Goal: Information Seeking & Learning: Learn about a topic

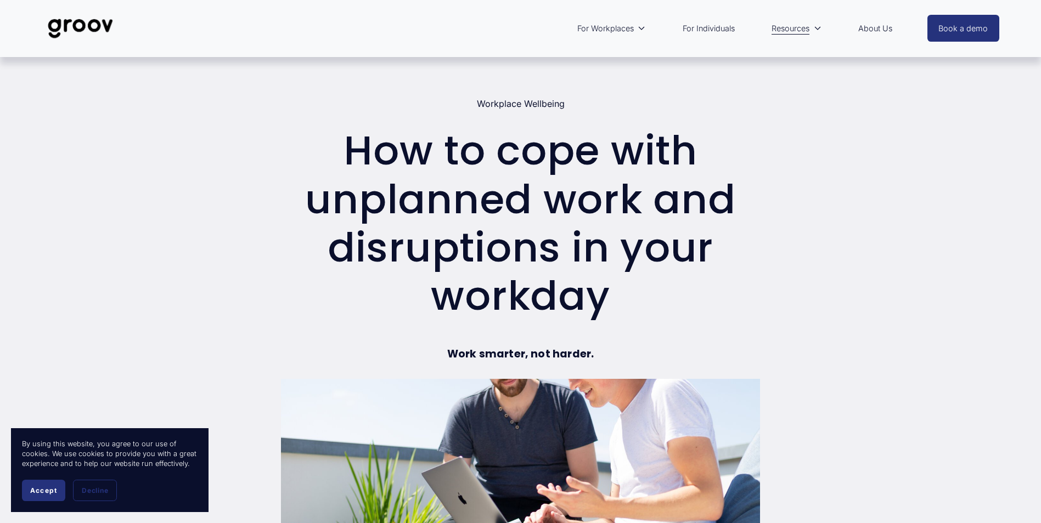
click at [353, 106] on div "Workplace Wellbeing [DATE] Written By [PERSON_NAME]" at bounding box center [520, 104] width 479 height 10
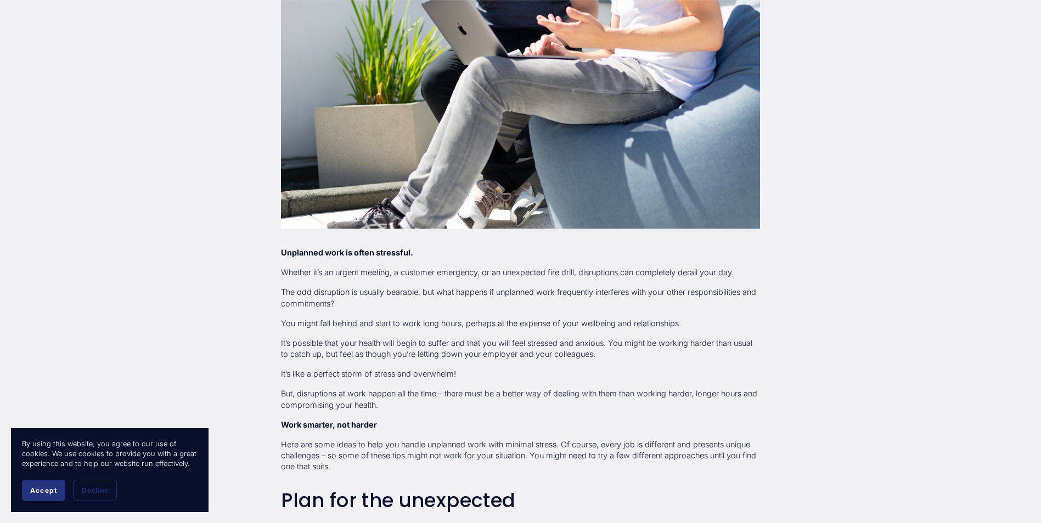
scroll to position [470, 0]
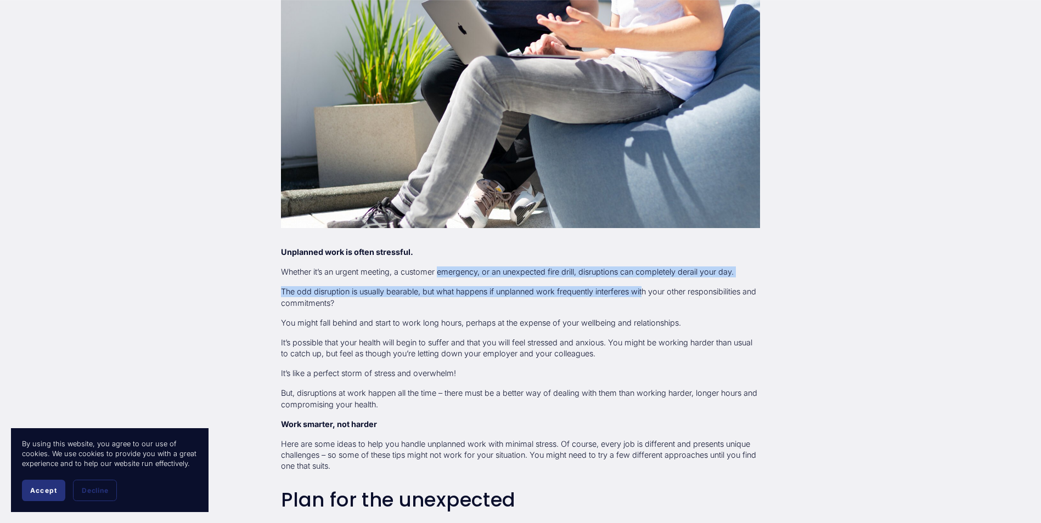
drag, startPoint x: 440, startPoint y: 274, endPoint x: 649, endPoint y: 279, distance: 209.1
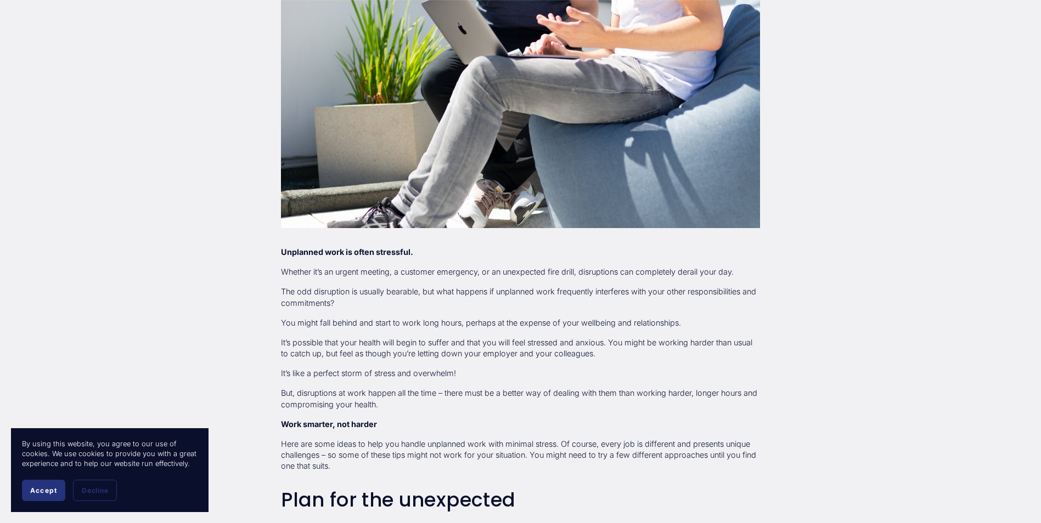
drag, startPoint x: 649, startPoint y: 279, endPoint x: 698, endPoint y: 317, distance: 62.2
drag, startPoint x: 637, startPoint y: 268, endPoint x: 706, endPoint y: 275, distance: 69.0
click at [706, 275] on p "Whether it’s an urgent meeting, a customer emergency, or an unexpected fire dri…" at bounding box center [520, 272] width 479 height 11
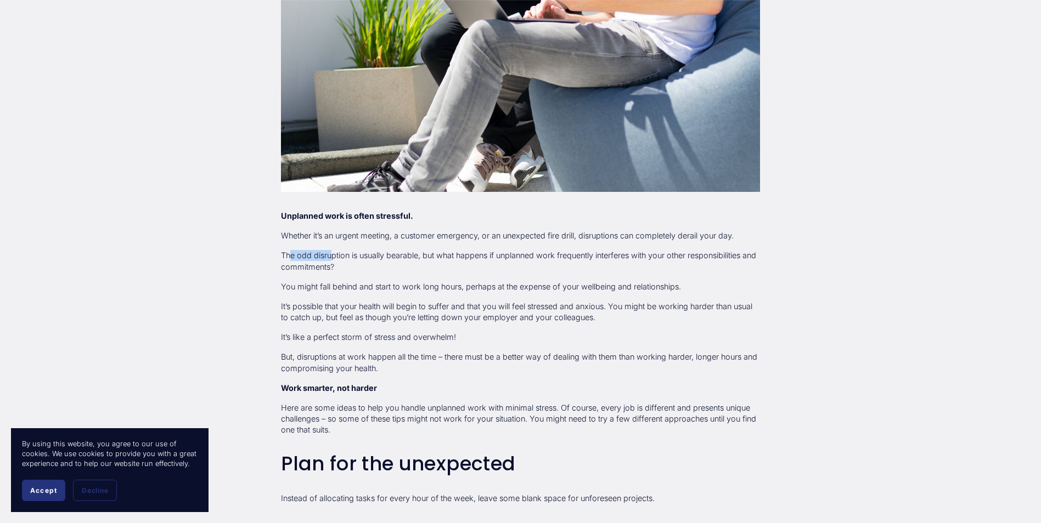
scroll to position [507, 0]
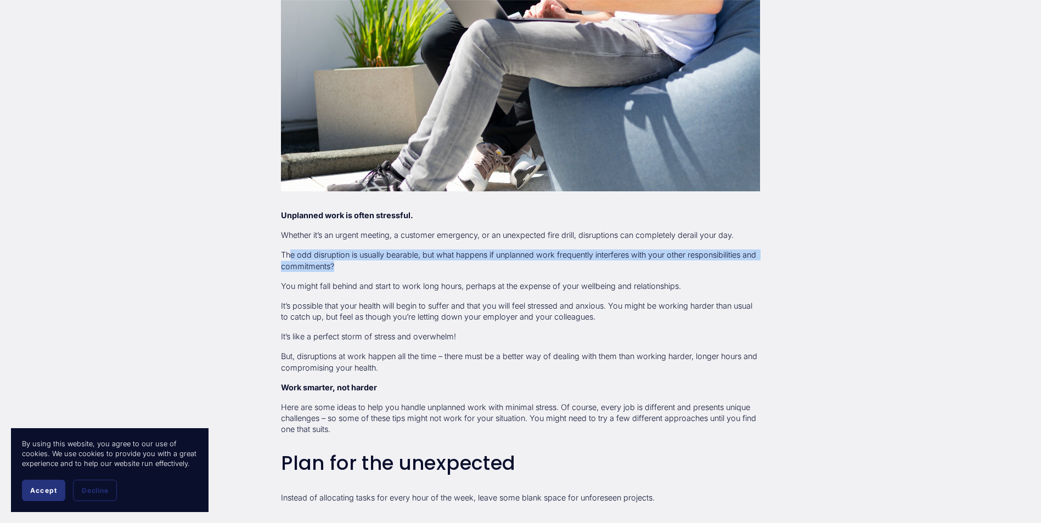
drag, startPoint x: 292, startPoint y: 253, endPoint x: 369, endPoint y: 263, distance: 77.0
click at [369, 263] on p "The odd disruption is usually bearable, but what happens if unplanned work freq…" at bounding box center [520, 261] width 479 height 22
click at [53, 483] on button "Accept" at bounding box center [43, 490] width 43 height 21
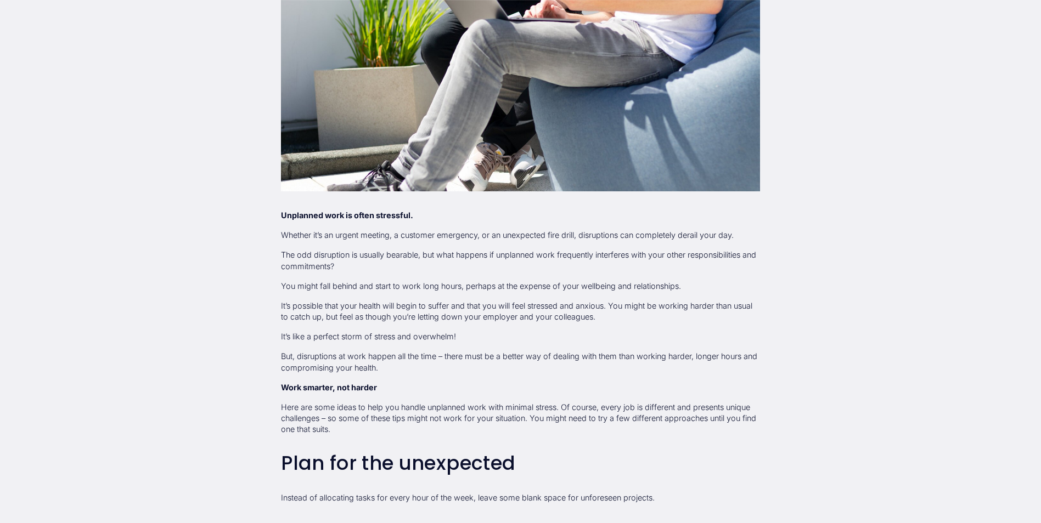
click at [308, 281] on p "You might fall behind and start to work long hours, perhaps at the expense of y…" at bounding box center [520, 286] width 479 height 11
click at [325, 252] on p "The odd disruption is usually bearable, but what happens if unplanned work freq…" at bounding box center [520, 261] width 479 height 22
drag, startPoint x: 305, startPoint y: 254, endPoint x: 409, endPoint y: 258, distance: 103.8
click at [409, 258] on p "The odd disruption is usually bearable, but what happens if unplanned work freq…" at bounding box center [520, 261] width 479 height 22
drag, startPoint x: 409, startPoint y: 258, endPoint x: 419, endPoint y: 272, distance: 16.8
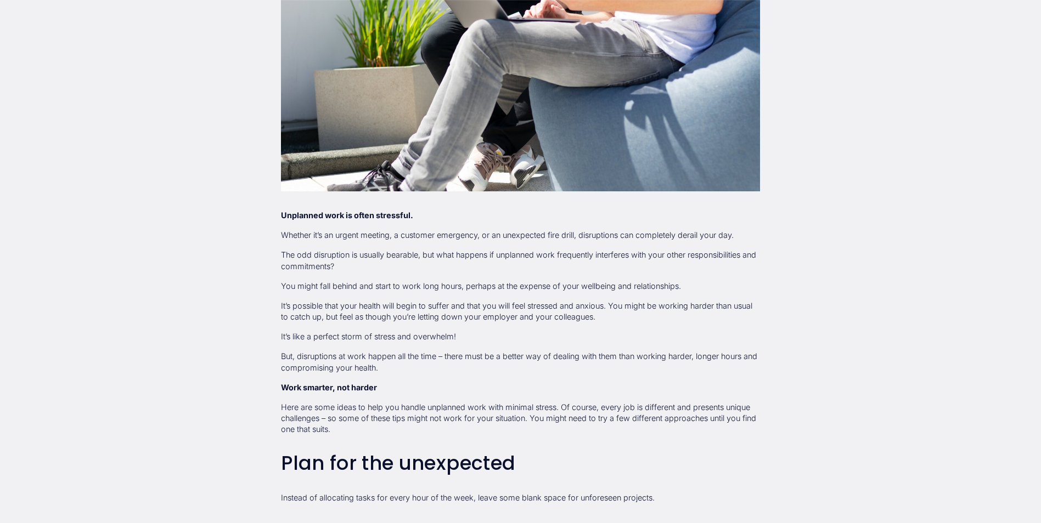
click at [419, 272] on p "The odd disruption is usually bearable, but what happens if unplanned work freq…" at bounding box center [520, 261] width 479 height 22
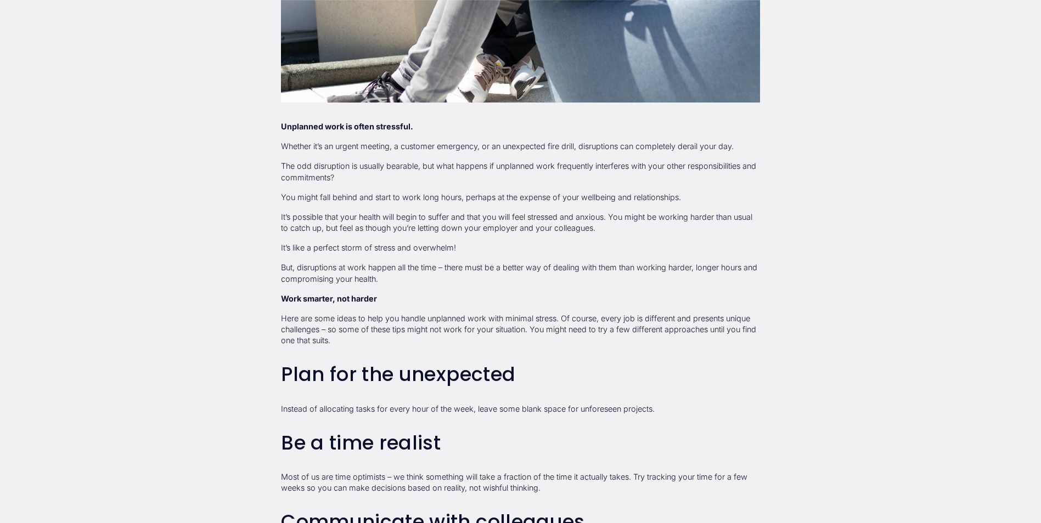
click at [474, 375] on h3 "Plan for the unexpected" at bounding box center [520, 375] width 479 height 22
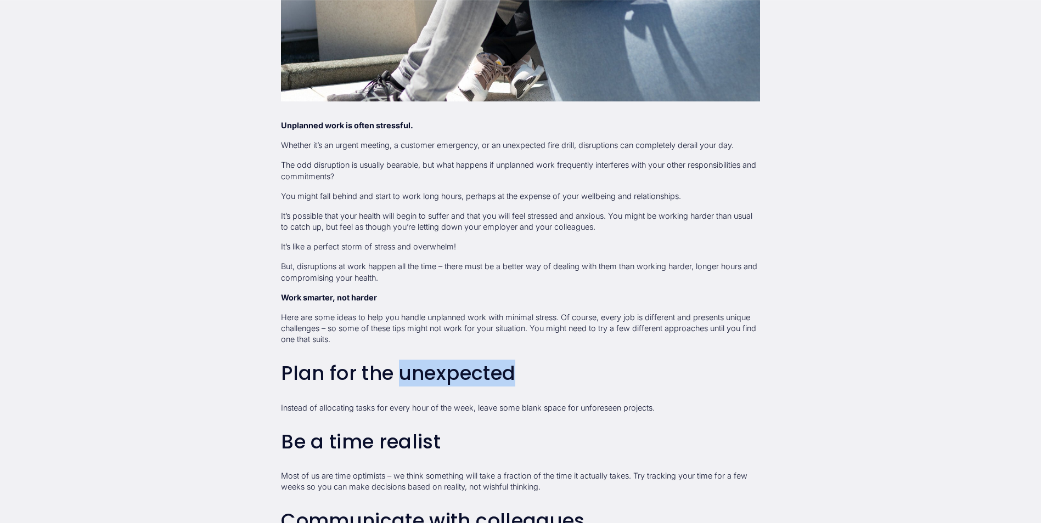
click at [474, 375] on h3 "Plan for the unexpected" at bounding box center [520, 374] width 479 height 22
click at [474, 375] on h3 "Plan for the unexpected" at bounding box center [520, 373] width 479 height 22
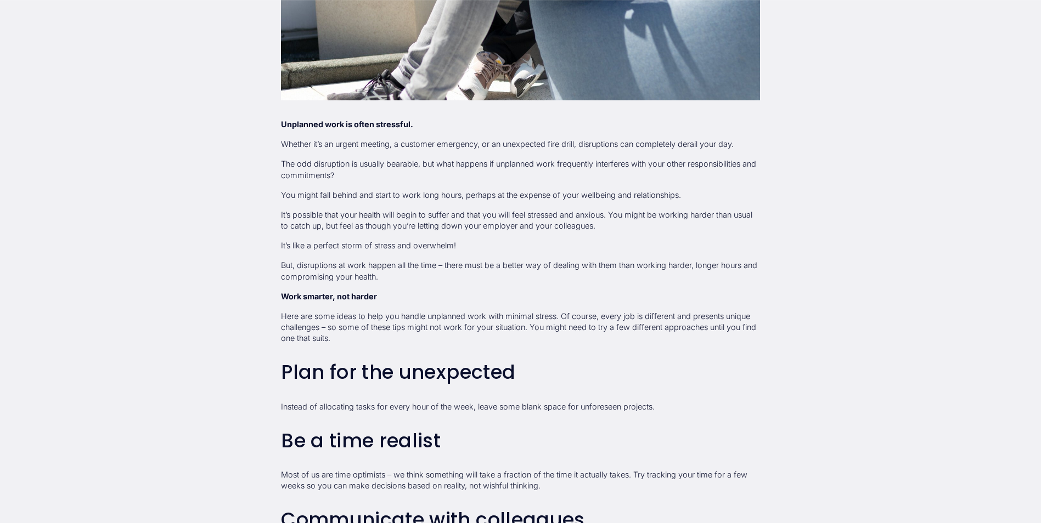
click at [324, 407] on p "Instead of allocating tasks for every hour of the week, leave some blank space …" at bounding box center [520, 407] width 479 height 11
drag, startPoint x: 324, startPoint y: 407, endPoint x: 512, endPoint y: 399, distance: 188.3
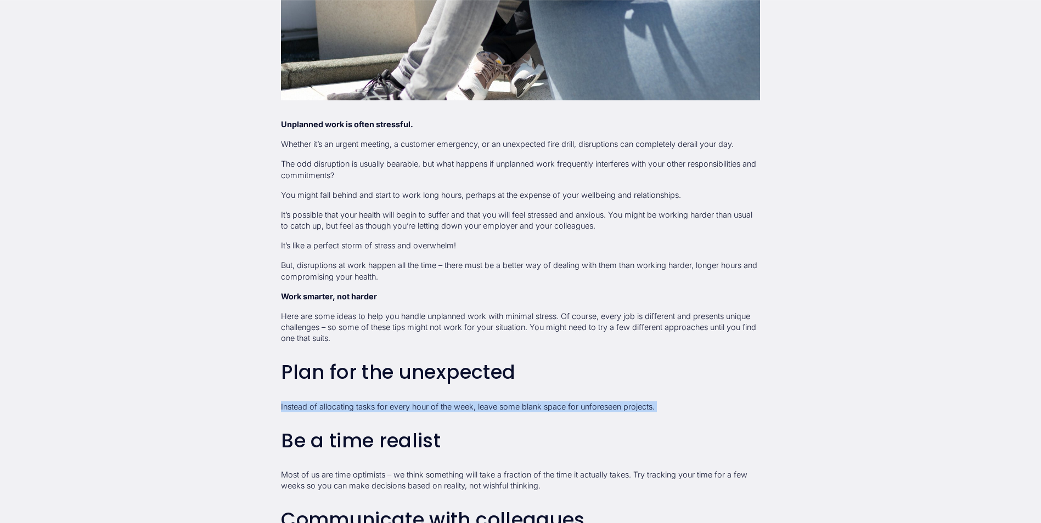
click at [616, 407] on p "Instead of allocating tasks for every hour of the week, leave some blank space …" at bounding box center [520, 407] width 479 height 11
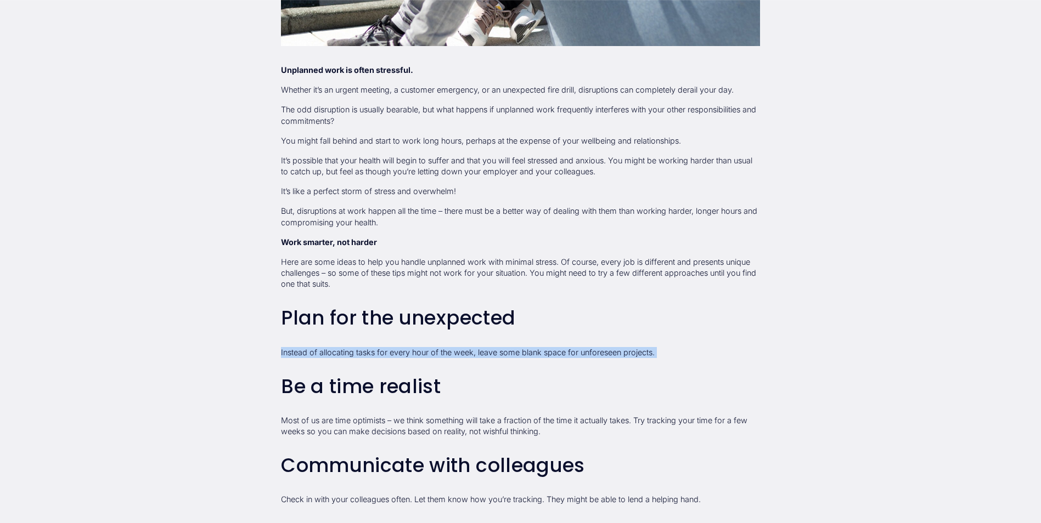
scroll to position [653, 0]
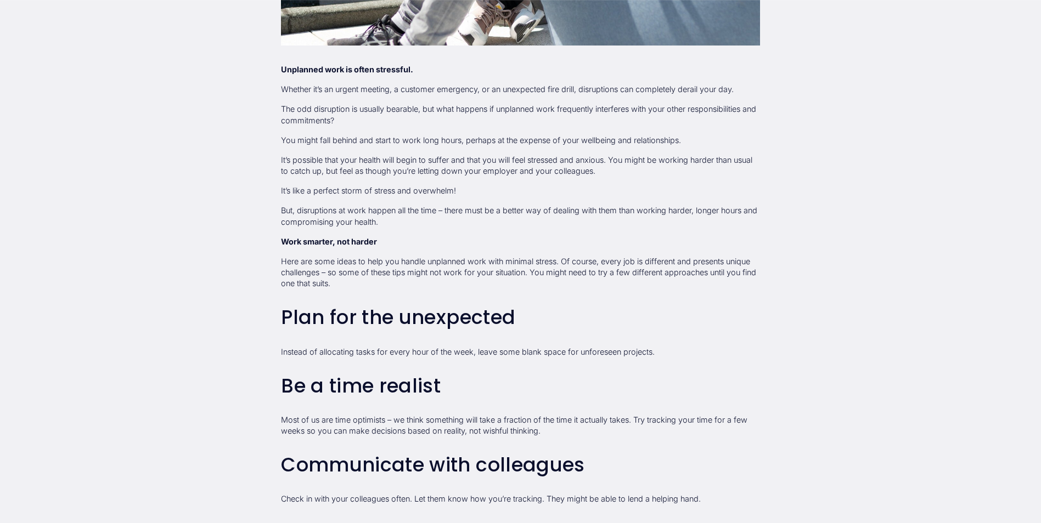
click at [365, 390] on h3 "Be a time realist" at bounding box center [520, 386] width 479 height 22
drag, startPoint x: 365, startPoint y: 390, endPoint x: 347, endPoint y: 413, distance: 29.0
click at [347, 413] on div "Unplanned work is often stressful. Whether it’s an urgent meeting, a customer e…" at bounding box center [520, 488] width 479 height 848
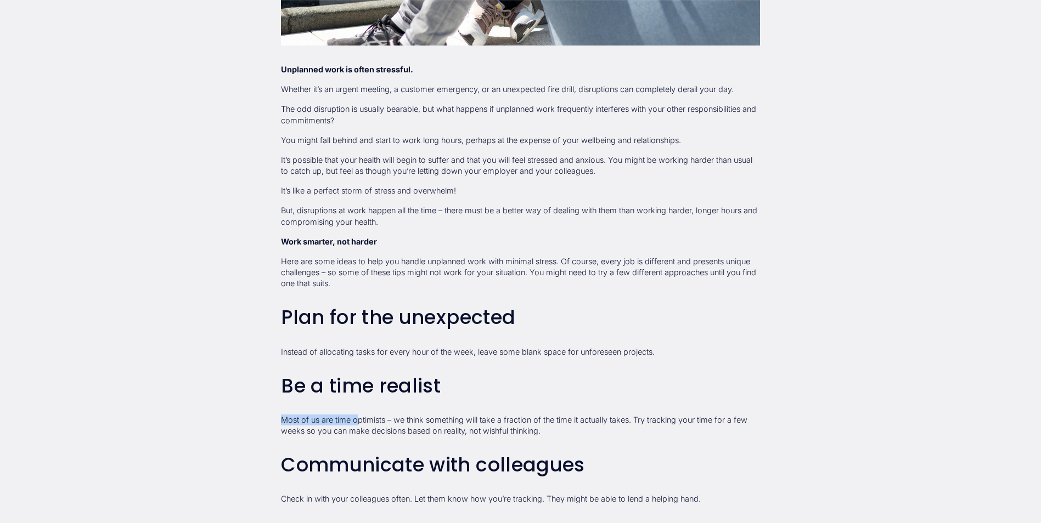
drag, startPoint x: 282, startPoint y: 418, endPoint x: 361, endPoint y: 414, distance: 79.1
click at [361, 414] on div "Unplanned work is often stressful. Whether it’s an urgent meeting, a customer e…" at bounding box center [520, 488] width 479 height 848
drag, startPoint x: 361, startPoint y: 414, endPoint x: 397, endPoint y: 429, distance: 39.1
click at [397, 429] on p "Most of us are time optimists – we think something will take a fraction of the …" at bounding box center [520, 426] width 479 height 22
drag, startPoint x: 401, startPoint y: 417, endPoint x: 607, endPoint y: 424, distance: 205.9
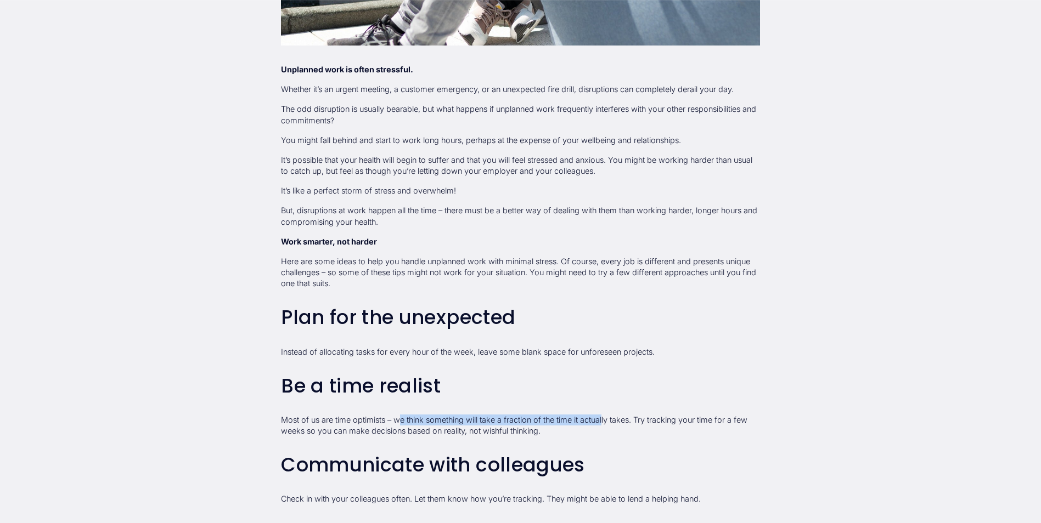
click at [607, 424] on p "Most of us are time optimists – we think something will take a fraction of the …" at bounding box center [520, 426] width 479 height 22
drag, startPoint x: 607, startPoint y: 424, endPoint x: 587, endPoint y: 442, distance: 27.6
click at [587, 442] on div "Unplanned work is often stressful. Whether it’s an urgent meeting, a customer e…" at bounding box center [520, 488] width 479 height 848
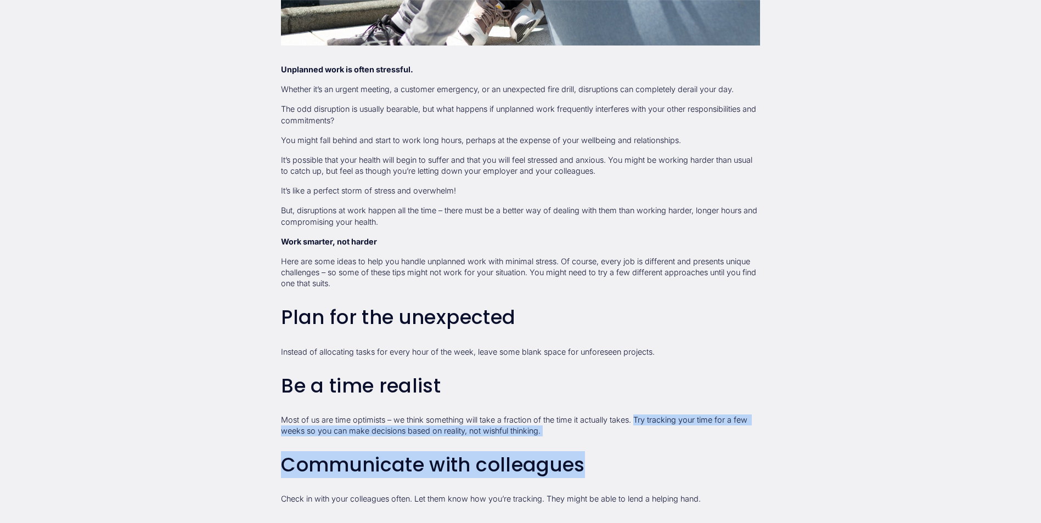
drag, startPoint x: 641, startPoint y: 420, endPoint x: 729, endPoint y: 437, distance: 90.0
click at [729, 437] on div "Unplanned work is often stressful. Whether it’s an urgent meeting, a customer e…" at bounding box center [520, 488] width 479 height 848
click at [597, 430] on p "Most of us are time optimists – we think something will take a fraction of the …" at bounding box center [520, 426] width 479 height 22
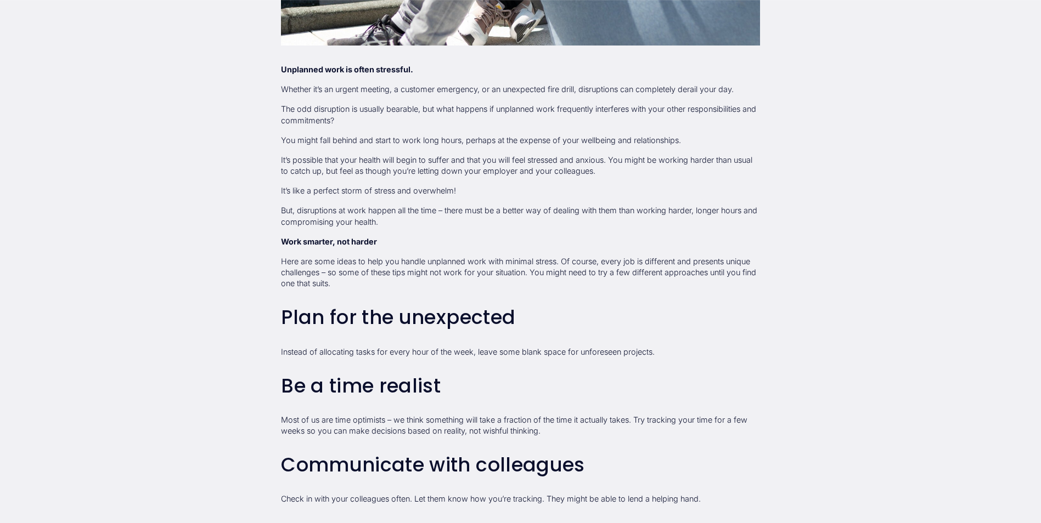
click at [320, 429] on p "Most of us are time optimists – we think something will take a fraction of the …" at bounding box center [520, 426] width 479 height 22
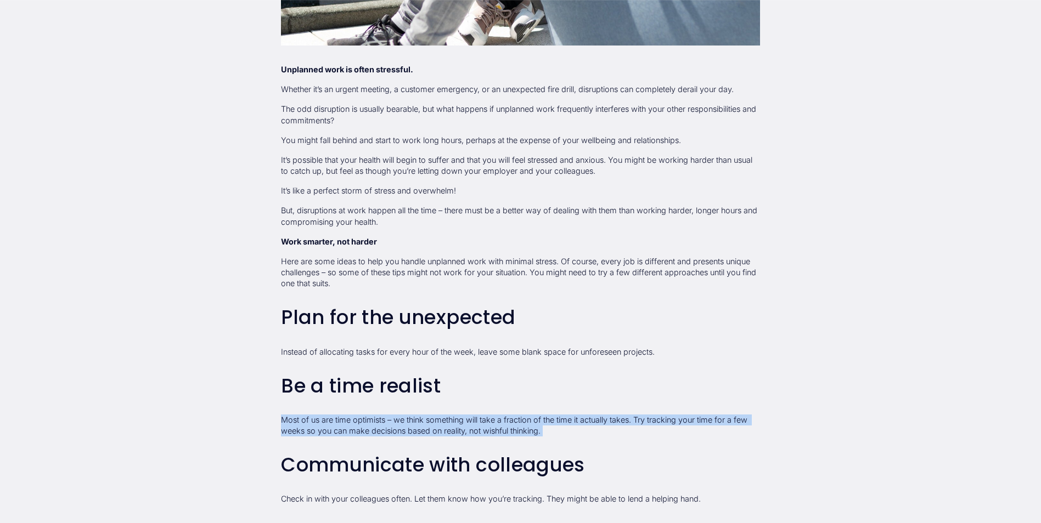
click at [320, 429] on p "Most of us are time optimists – we think something will take a fraction of the …" at bounding box center [520, 426] width 479 height 22
drag, startPoint x: 320, startPoint y: 429, endPoint x: 450, endPoint y: 428, distance: 130.0
click at [450, 428] on p "Most of us are time optimists – we think something will take a fraction of the …" at bounding box center [520, 426] width 479 height 22
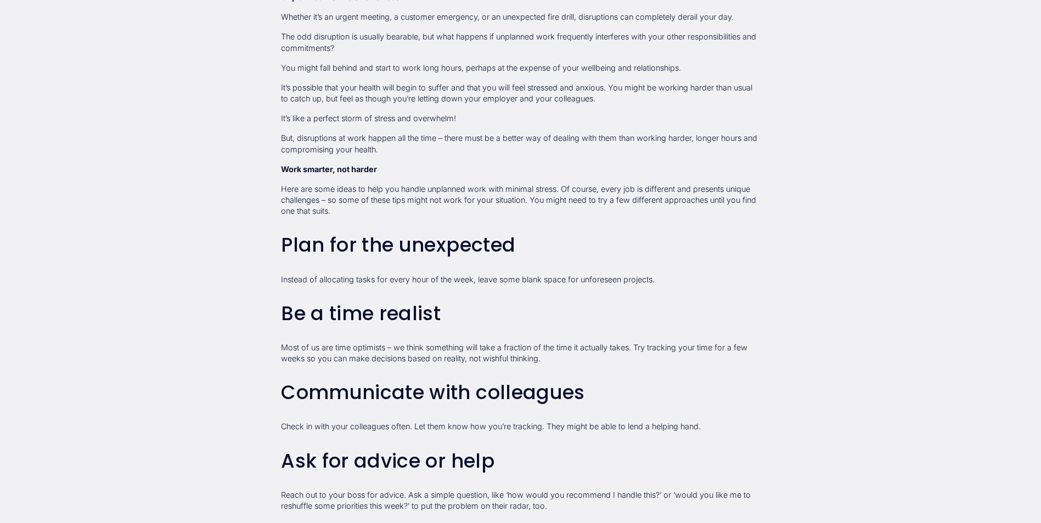
scroll to position [726, 0]
click at [313, 427] on p "Check in with your colleagues often. Let them know how you’re tracking. They mi…" at bounding box center [520, 426] width 479 height 11
drag, startPoint x: 444, startPoint y: 422, endPoint x: 736, endPoint y: 427, distance: 291.4
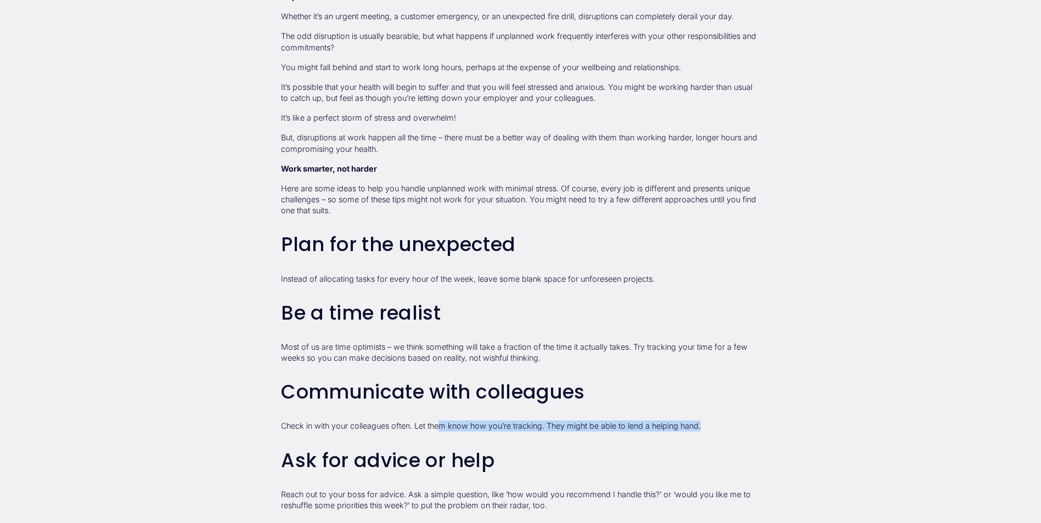
click at [736, 427] on p "Check in with your colleagues often. Let them know how you’re tracking. They mi…" at bounding box center [520, 426] width 479 height 11
drag, startPoint x: 736, startPoint y: 427, endPoint x: 598, endPoint y: 433, distance: 138.4
click at [598, 433] on div "Unplanned work is often stressful. Whether it’s an urgent meeting, a customer e…" at bounding box center [520, 415] width 479 height 848
drag, startPoint x: 575, startPoint y: 425, endPoint x: 714, endPoint y: 431, distance: 139.5
click at [714, 431] on p "Check in with your colleagues often. Let them know how you’re tracking. They mi…" at bounding box center [520, 426] width 479 height 11
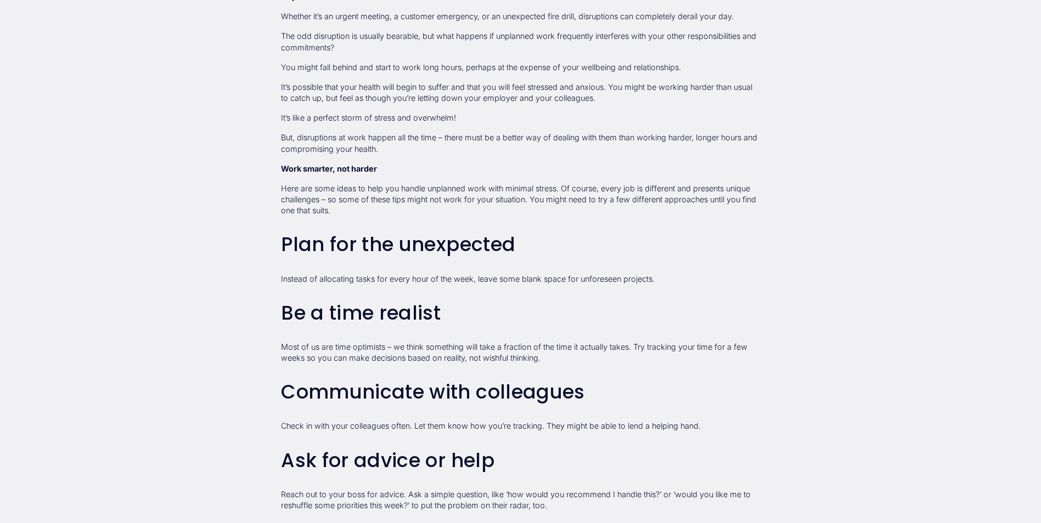
drag, startPoint x: 714, startPoint y: 431, endPoint x: 654, endPoint y: 448, distance: 62.7
click at [654, 448] on div "Unplanned work is often stressful. Whether it’s an urgent meeting, a customer e…" at bounding box center [520, 415] width 479 height 848
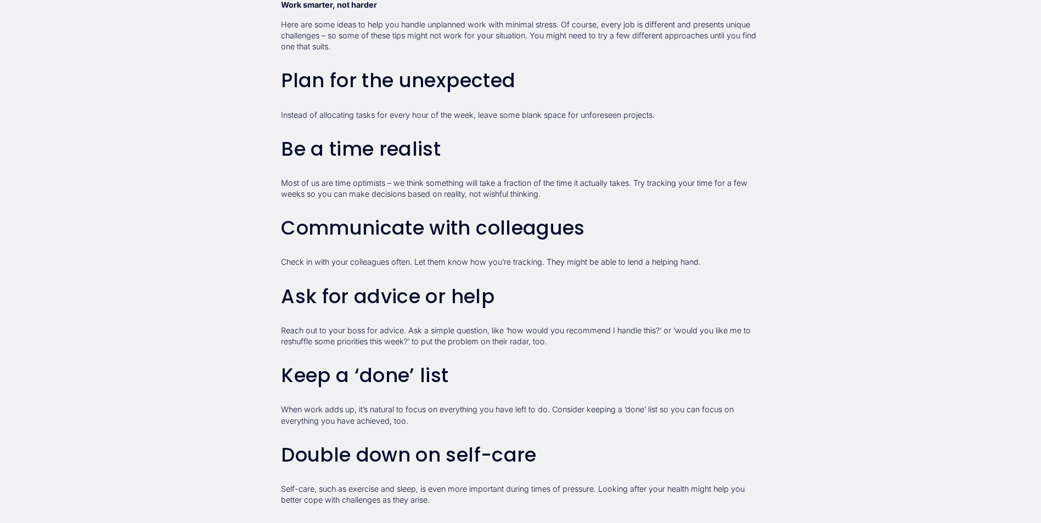
scroll to position [891, 0]
drag, startPoint x: 294, startPoint y: 326, endPoint x: 766, endPoint y: 347, distance: 472.9
click at [766, 347] on div "Unplanned work is often stressful. Whether it’s an urgent meeting, a customer e…" at bounding box center [521, 250] width 498 height 867
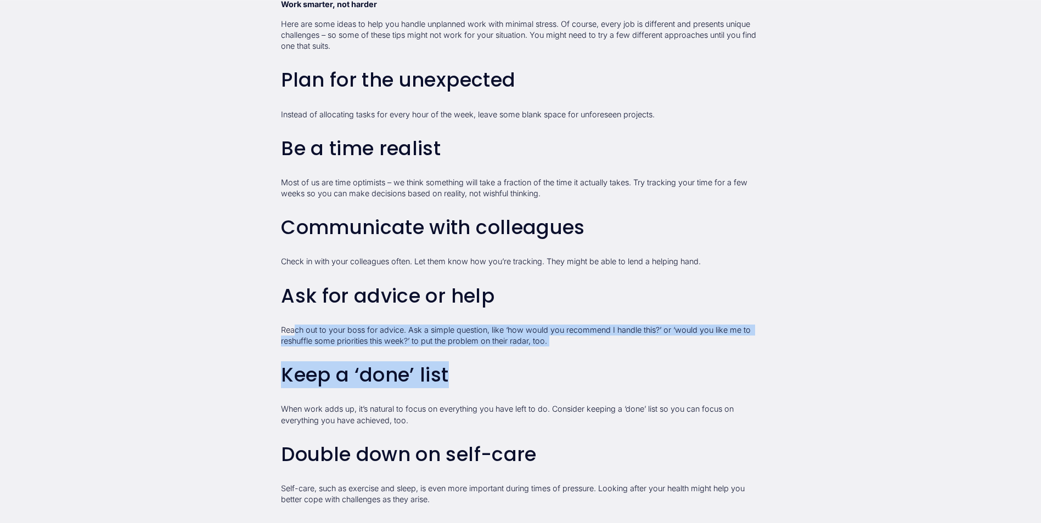
click at [471, 335] on p "Reach out to your boss for advice. Ask a simple question, like ‘how would you r…" at bounding box center [520, 336] width 479 height 22
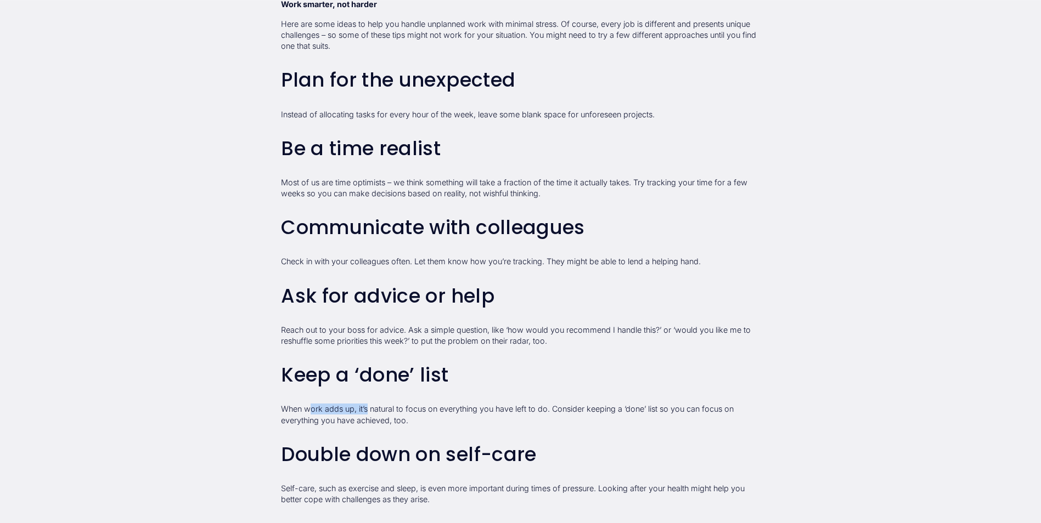
drag, startPoint x: 312, startPoint y: 410, endPoint x: 370, endPoint y: 413, distance: 58.2
click at [370, 413] on p "When work adds up, it’s natural to focus on everything you have left to do. Con…" at bounding box center [520, 415] width 479 height 22
drag, startPoint x: 370, startPoint y: 413, endPoint x: 387, endPoint y: 418, distance: 17.6
click at [387, 418] on p "When work adds up, it’s natural to focus on everything you have left to do. Con…" at bounding box center [520, 415] width 479 height 22
drag, startPoint x: 392, startPoint y: 408, endPoint x: 591, endPoint y: 409, distance: 199.2
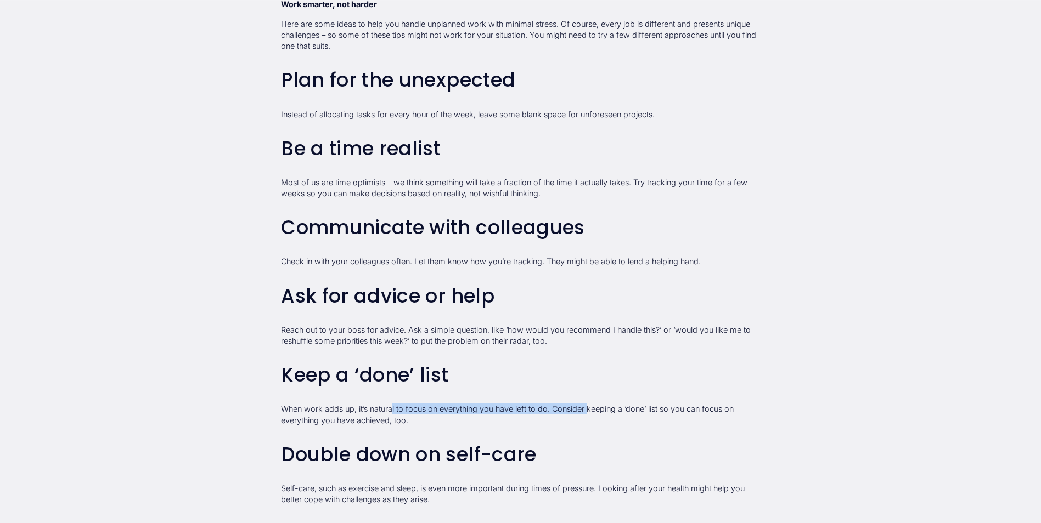
click at [591, 409] on p "When work adds up, it’s natural to focus on everything you have left to do. Con…" at bounding box center [520, 415] width 479 height 22
drag, startPoint x: 591, startPoint y: 409, endPoint x: 555, endPoint y: 422, distance: 38.9
click at [555, 422] on p "When work adds up, it’s natural to focus on everything you have left to do. Con…" at bounding box center [520, 415] width 479 height 22
drag, startPoint x: 595, startPoint y: 408, endPoint x: 703, endPoint y: 408, distance: 108.6
click at [703, 408] on p "When work adds up, it’s natural to focus on everything you have left to do. Con…" at bounding box center [520, 415] width 479 height 22
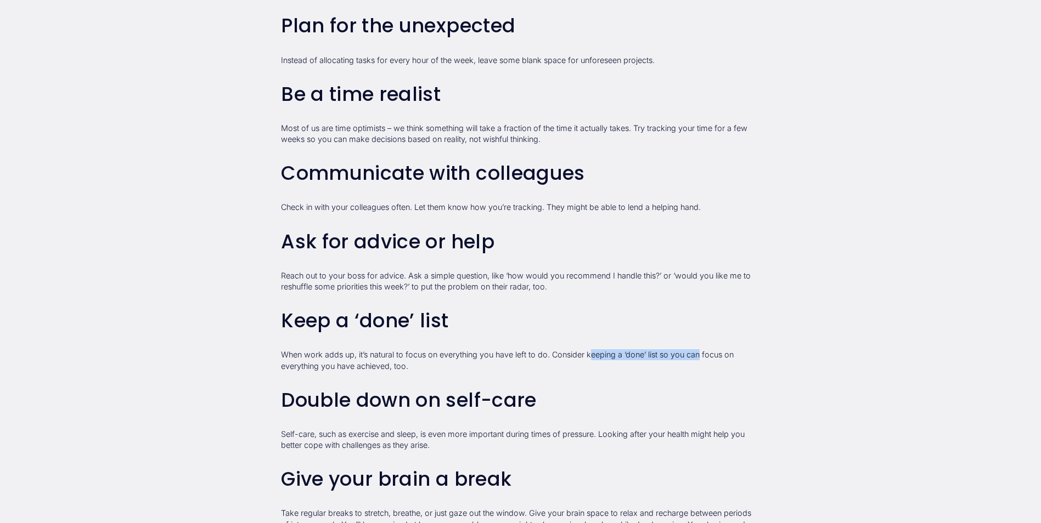
scroll to position [945, 0]
click at [239, 349] on article "How to cope with unplanned work and disruptions in your workday Workplace Wellb…" at bounding box center [520, 37] width 1041 height 1851
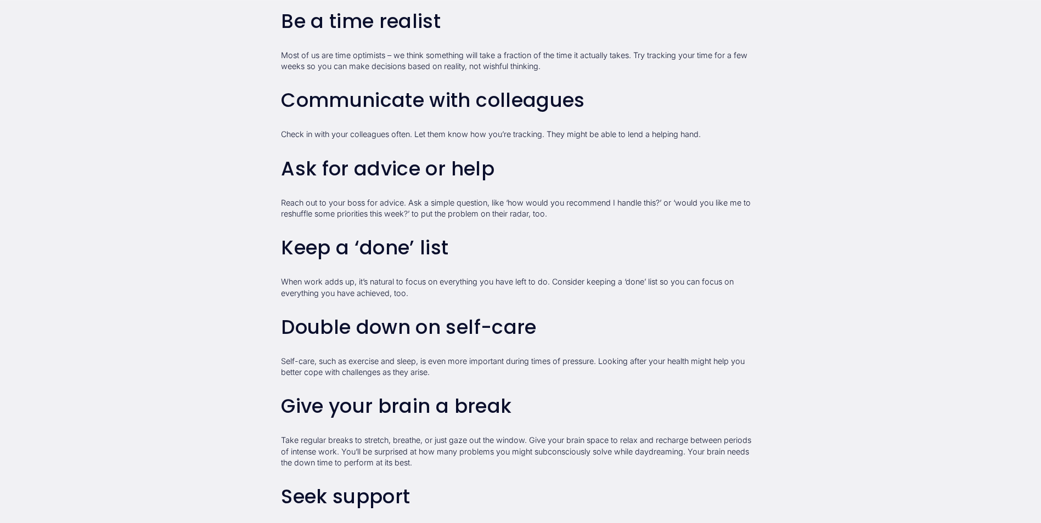
scroll to position [1018, 0]
drag, startPoint x: 303, startPoint y: 357, endPoint x: 653, endPoint y: 367, distance: 350.7
click at [653, 367] on p "Self-care, such as exercise and sleep, is even more important during times of p…" at bounding box center [520, 367] width 479 height 22
drag, startPoint x: 653, startPoint y: 367, endPoint x: 610, endPoint y: 397, distance: 52.8
click at [610, 397] on h3 "Give your brain a break" at bounding box center [520, 406] width 479 height 22
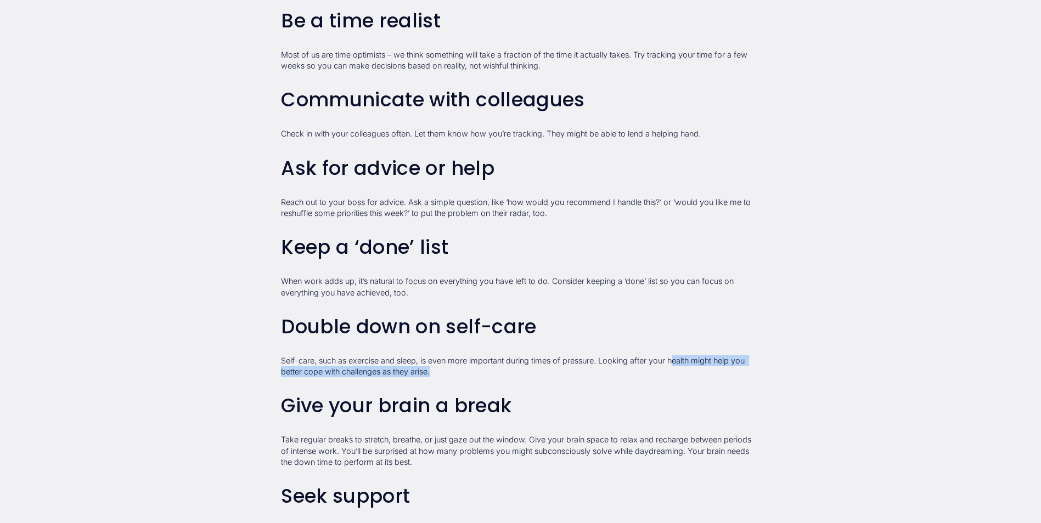
drag, startPoint x: 675, startPoint y: 359, endPoint x: 728, endPoint y: 368, distance: 53.4
click at [728, 368] on p "Self-care, such as exercise and sleep, is even more important during times of p…" at bounding box center [520, 367] width 479 height 22
drag, startPoint x: 728, startPoint y: 368, endPoint x: 417, endPoint y: 388, distance: 311.7
click at [417, 388] on div "Unplanned work is often stressful. Whether it’s an urgent meeting, a customer e…" at bounding box center [520, 123] width 479 height 848
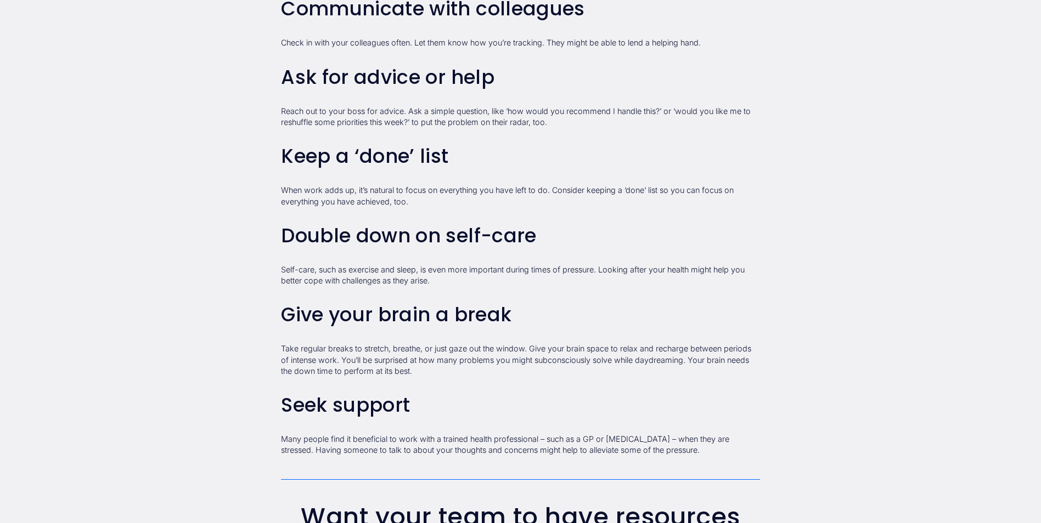
scroll to position [1110, 0]
drag, startPoint x: 301, startPoint y: 346, endPoint x: 530, endPoint y: 350, distance: 228.8
click at [530, 350] on p "Take regular breaks to stretch, breathe, or just gaze out the window. Give your…" at bounding box center [520, 359] width 479 height 33
drag, startPoint x: 350, startPoint y: 356, endPoint x: 720, endPoint y: 357, distance: 369.8
click at [720, 357] on p "Take regular breaks to stretch, breathe, or just gaze out the window. Give your…" at bounding box center [520, 359] width 479 height 33
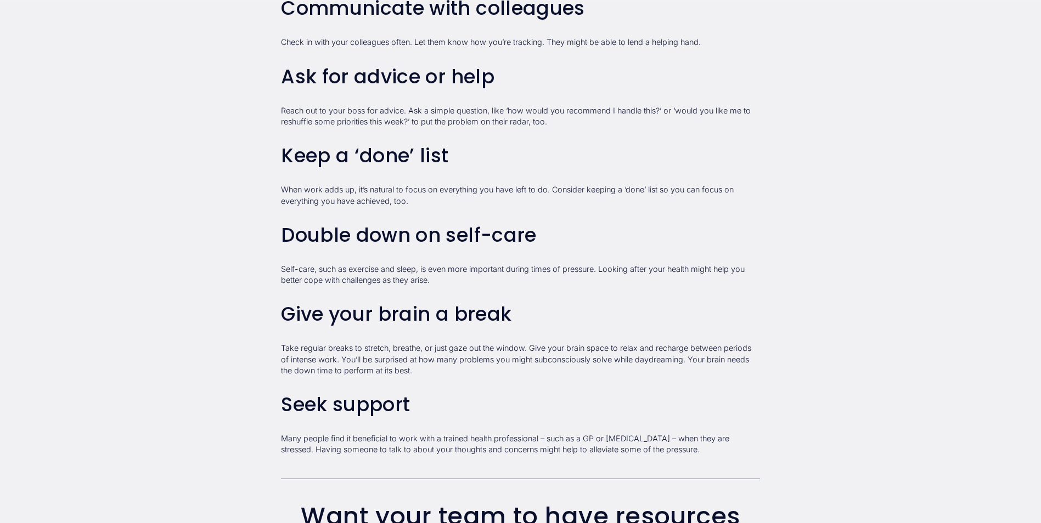
drag, startPoint x: 720, startPoint y: 357, endPoint x: 701, endPoint y: 376, distance: 27.2
click at [701, 376] on p "Take regular breaks to stretch, breathe, or just gaze out the window. Give your…" at bounding box center [520, 359] width 479 height 33
click at [732, 361] on p "Take regular breaks to stretch, breathe, or just gaze out the window. Give your…" at bounding box center [520, 359] width 479 height 33
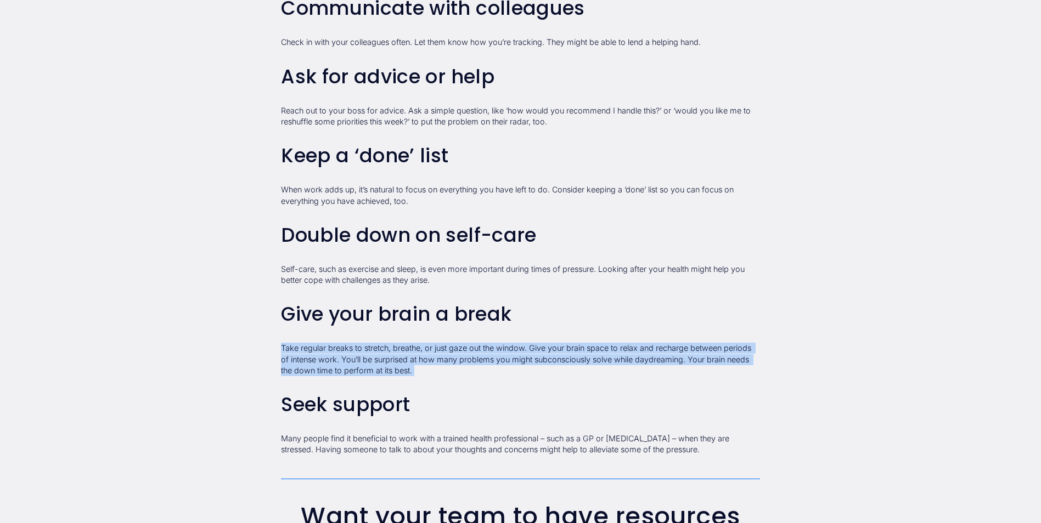
click at [732, 361] on p "Take regular breaks to stretch, breathe, or just gaze out the window. Give your…" at bounding box center [520, 359] width 479 height 33
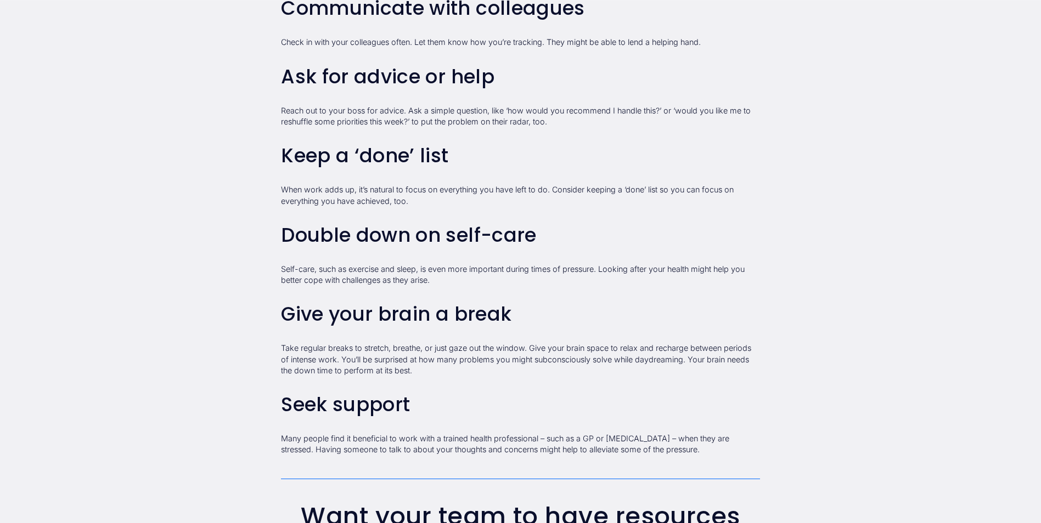
drag, startPoint x: 732, startPoint y: 361, endPoint x: 884, endPoint y: 424, distance: 164.4
click at [470, 342] on div "Unplanned work is often stressful. Whether it’s an urgent meeting, a customer e…" at bounding box center [520, 31] width 479 height 848
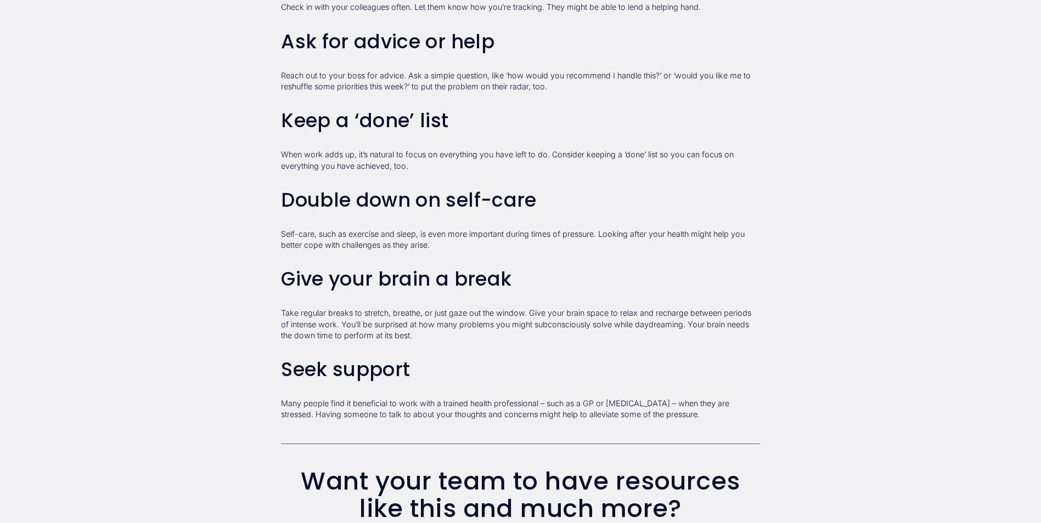
scroll to position [1146, 0]
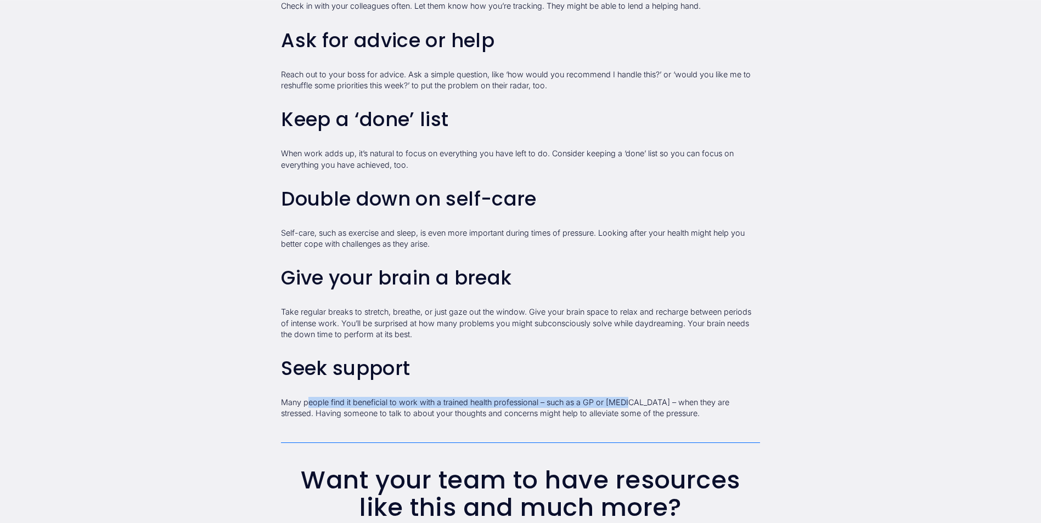
drag, startPoint x: 310, startPoint y: 401, endPoint x: 633, endPoint y: 405, distance: 323.2
click at [633, 405] on p "Many people find it beneficial to work with a trained health professional – suc…" at bounding box center [520, 408] width 479 height 22
drag, startPoint x: 633, startPoint y: 405, endPoint x: 586, endPoint y: 419, distance: 49.3
click at [586, 419] on p "Many people find it beneficial to work with a trained health professional – suc…" at bounding box center [520, 408] width 479 height 22
click at [638, 403] on p "Many people find it beneficial to work with a trained health professional – suc…" at bounding box center [520, 408] width 479 height 22
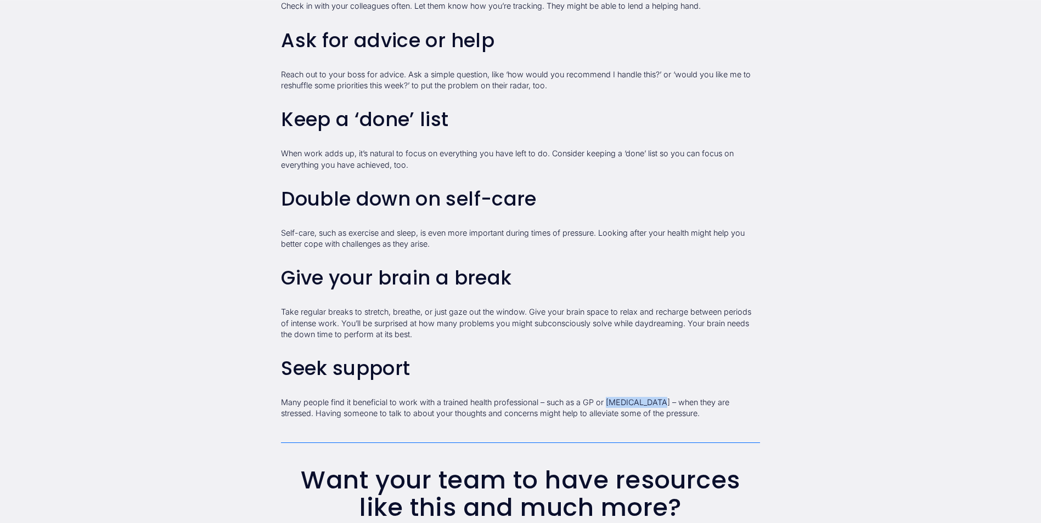
click at [638, 403] on p "Many people find it beneficial to work with a trained health professional – suc…" at bounding box center [520, 408] width 479 height 22
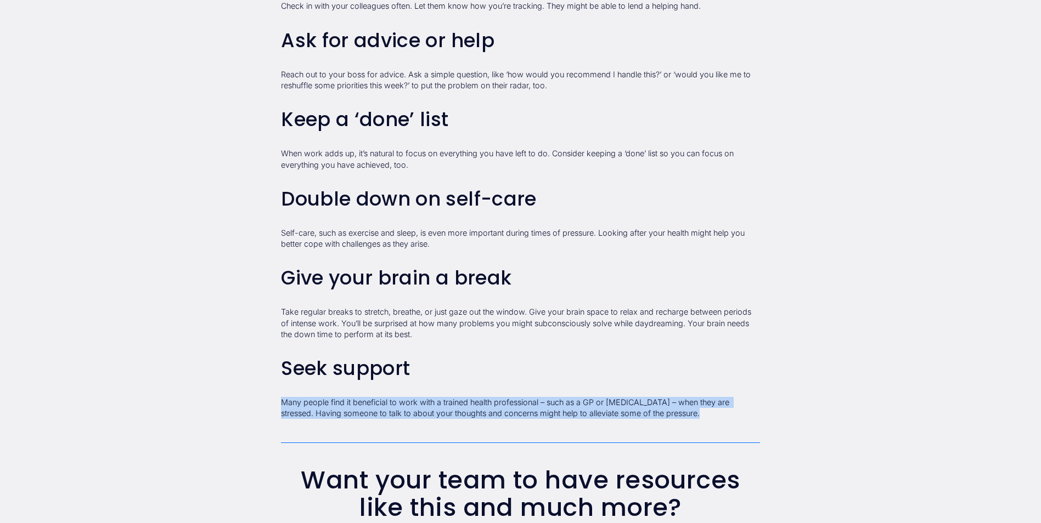
click at [638, 403] on p "Many people find it beneficial to work with a trained health professional – suc…" at bounding box center [520, 408] width 479 height 22
drag, startPoint x: 638, startPoint y: 403, endPoint x: 588, endPoint y: 425, distance: 54.3
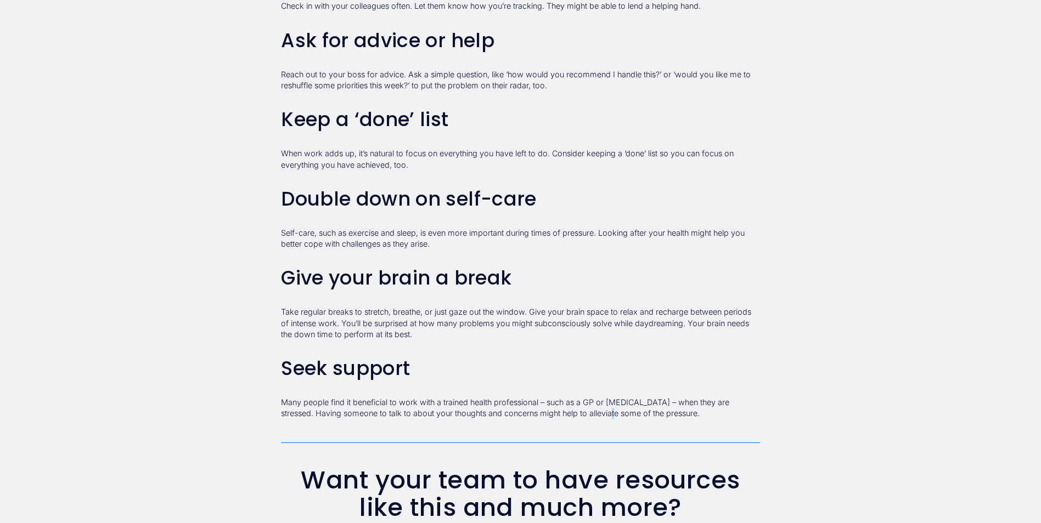
click at [697, 406] on p "Many people find it beneficial to work with a trained health professional – suc…" at bounding box center [520, 408] width 479 height 22
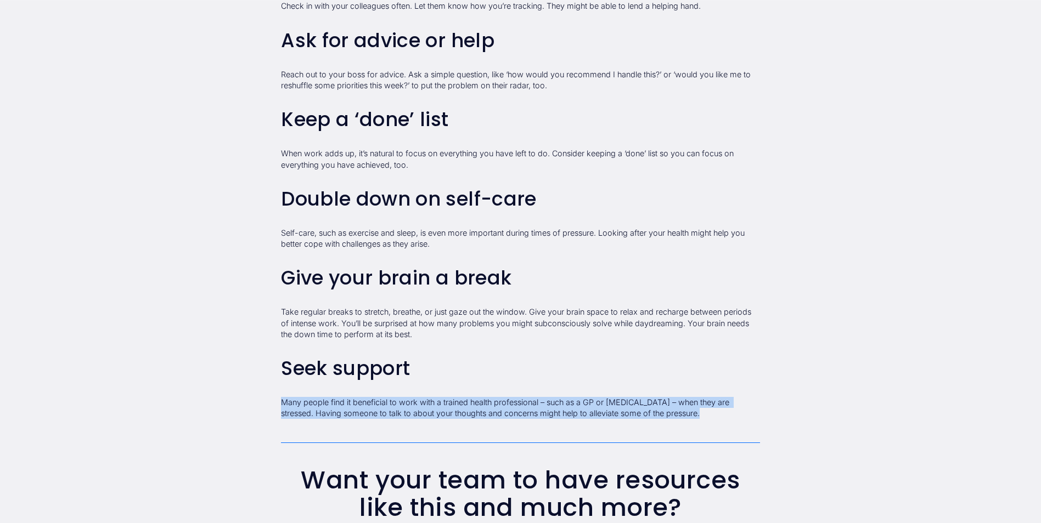
click at [697, 406] on p "Many people find it beneficial to work with a trained health professional – suc…" at bounding box center [520, 408] width 479 height 22
drag, startPoint x: 697, startPoint y: 406, endPoint x: 558, endPoint y: 402, distance: 139.4
click at [558, 402] on p "Many people find it beneficial to work with a trained health professional – suc…" at bounding box center [520, 408] width 479 height 22
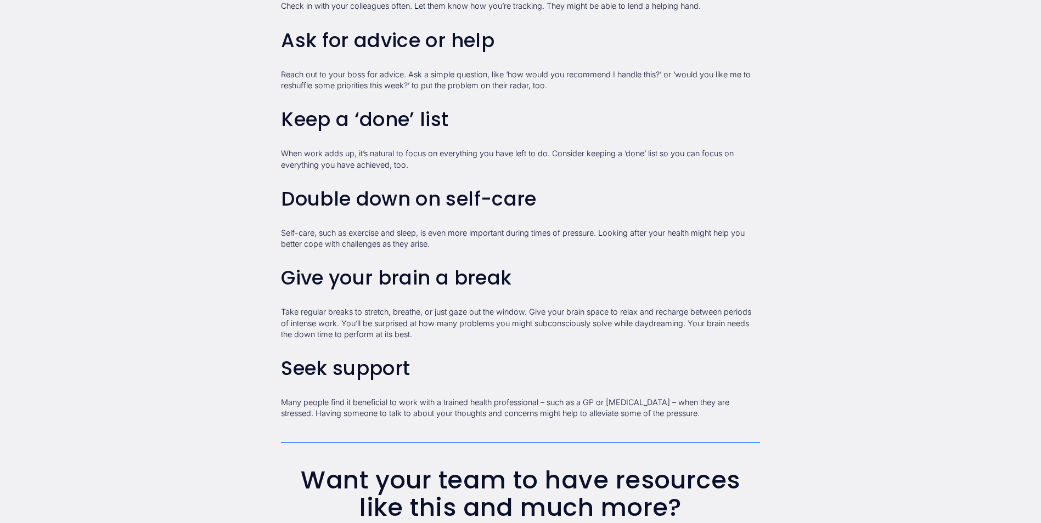
click at [292, 415] on p "Many people find it beneficial to work with a trained health professional – suc…" at bounding box center [520, 408] width 479 height 22
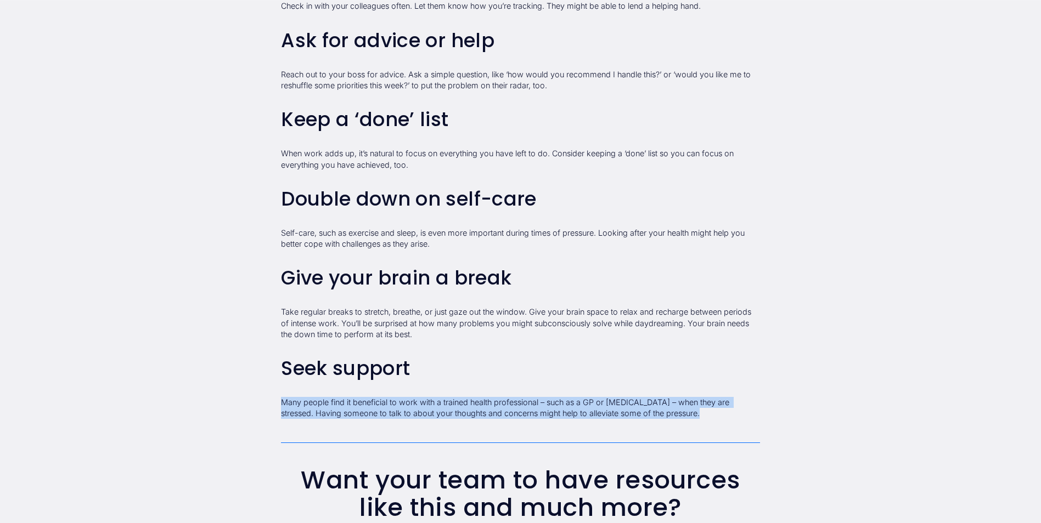
click at [292, 415] on p "Many people find it beneficial to work with a trained health professional – suc…" at bounding box center [520, 408] width 479 height 22
drag, startPoint x: 292, startPoint y: 415, endPoint x: 435, endPoint y: 422, distance: 142.8
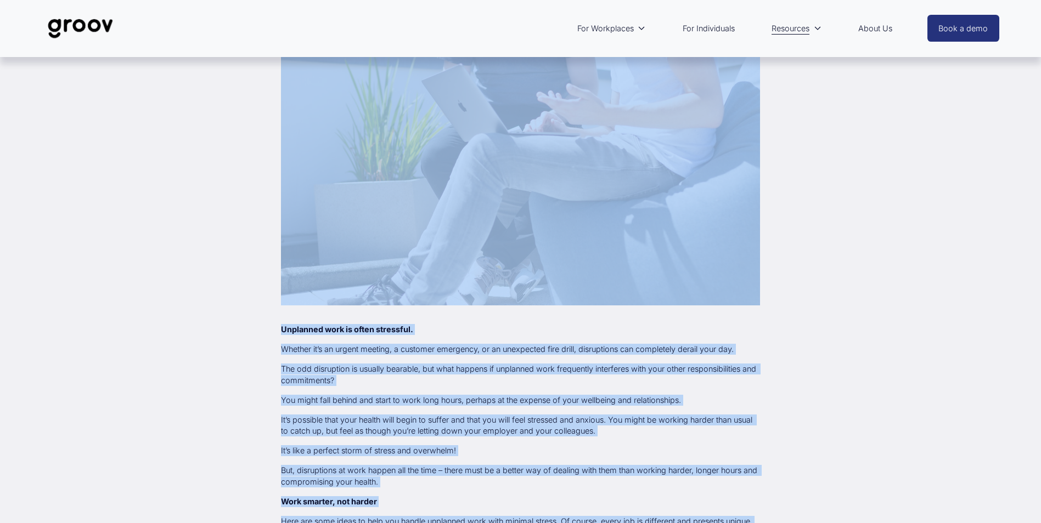
scroll to position [0, 0]
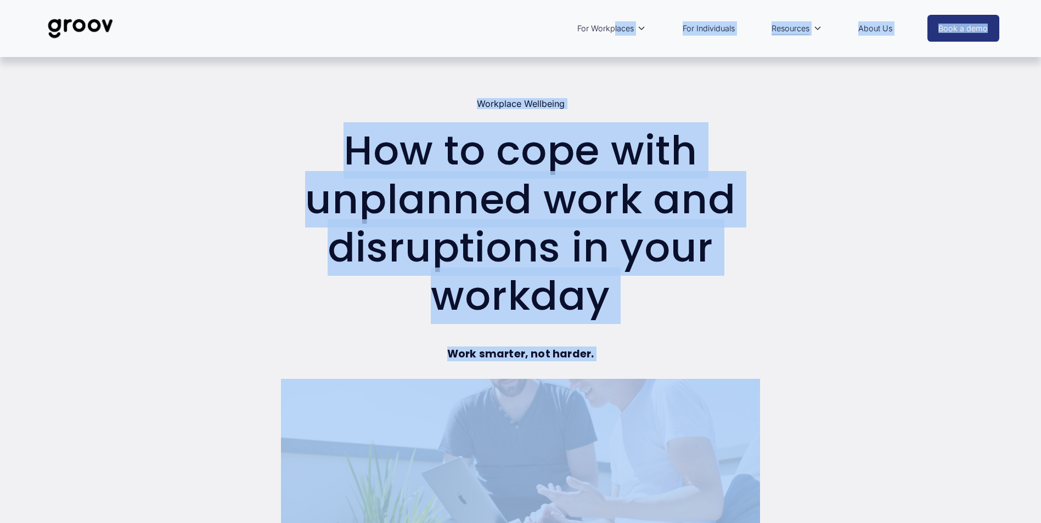
drag, startPoint x: 677, startPoint y: 237, endPoint x: 204, endPoint y: 30, distance: 516.4
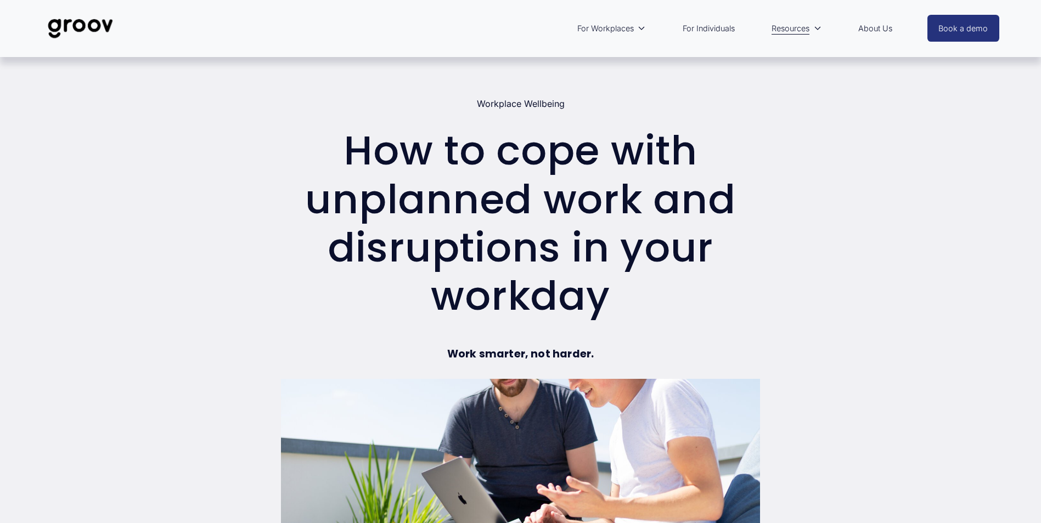
click at [1013, 39] on div "Skip to Content For Workplaces Workplace overview" at bounding box center [520, 28] width 1041 height 57
drag, startPoint x: 1017, startPoint y: 2, endPoint x: 505, endPoint y: 267, distance: 577.2
click at [505, 267] on h1 "How to cope with unplanned work and disruptions in your workday" at bounding box center [520, 224] width 479 height 194
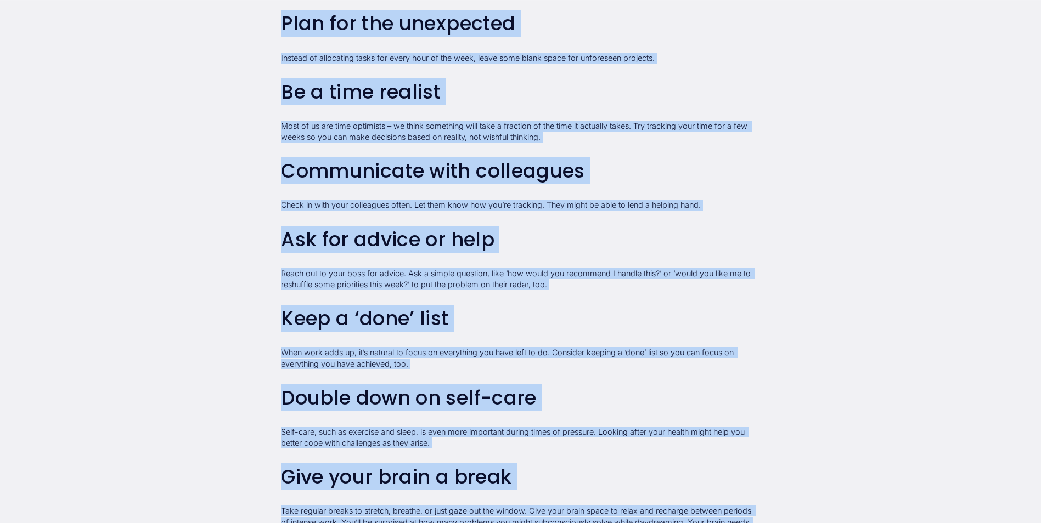
scroll to position [1146, 0]
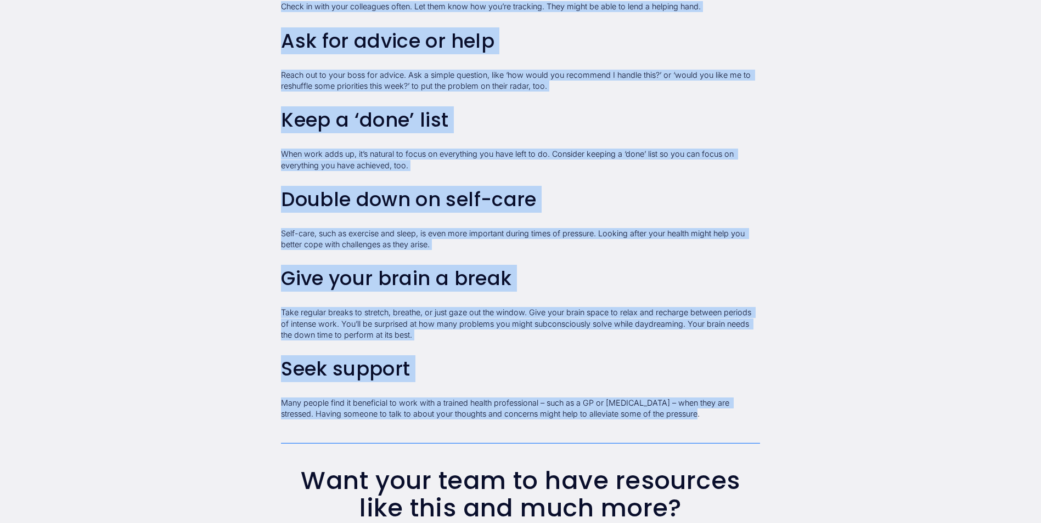
drag, startPoint x: 350, startPoint y: 139, endPoint x: 783, endPoint y: 410, distance: 511.5
copy div "Lor ip dolo sita consectet adip eli seddoeiusmo te inci utlabor Etdolorem Aliqu…"
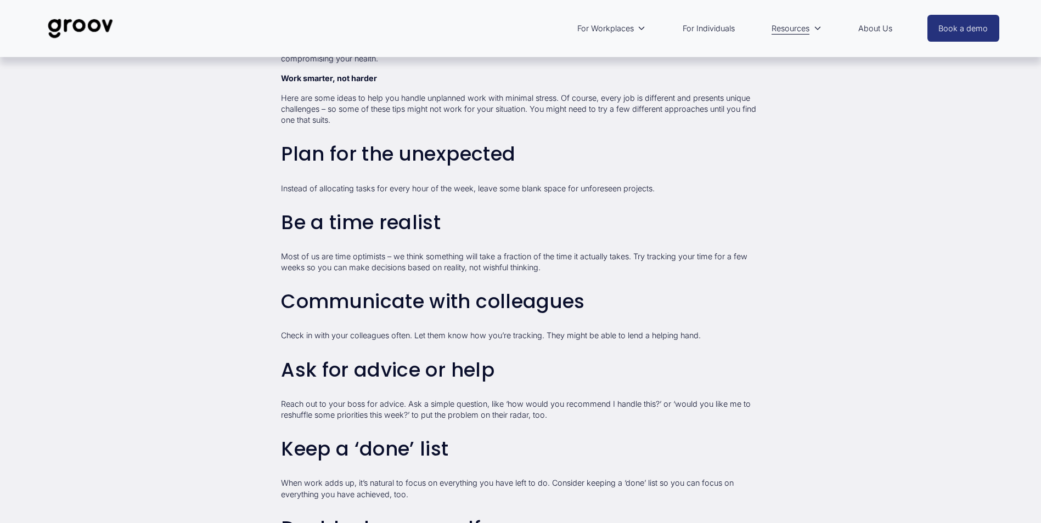
scroll to position [813, 0]
